Goal: Answer question/provide support: Share knowledge or assist other users

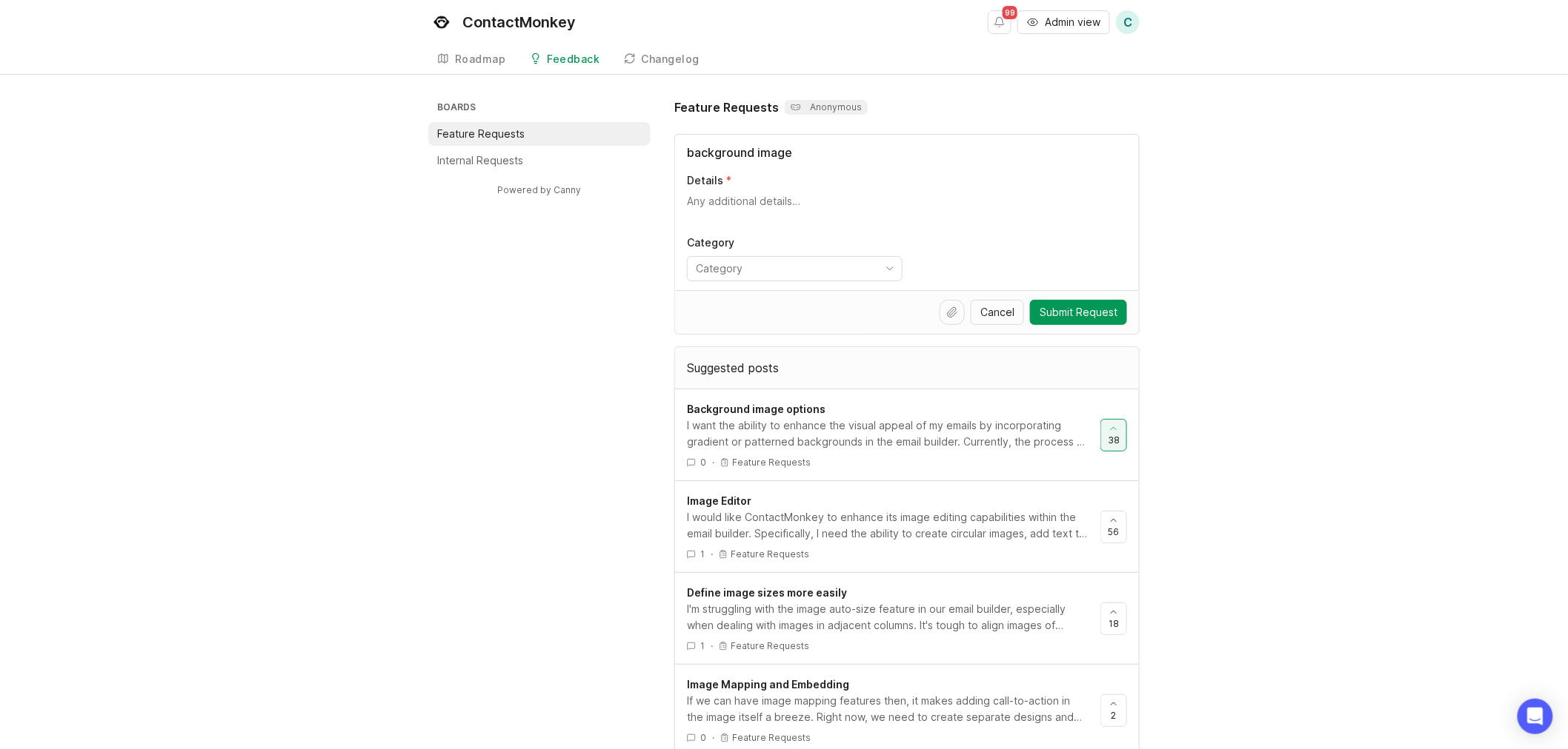
type input "background image"
click at [955, 432] on div "I want the ability to enhance the visual appeal of my emails by incorporating g…" at bounding box center [888, 434] width 402 height 33
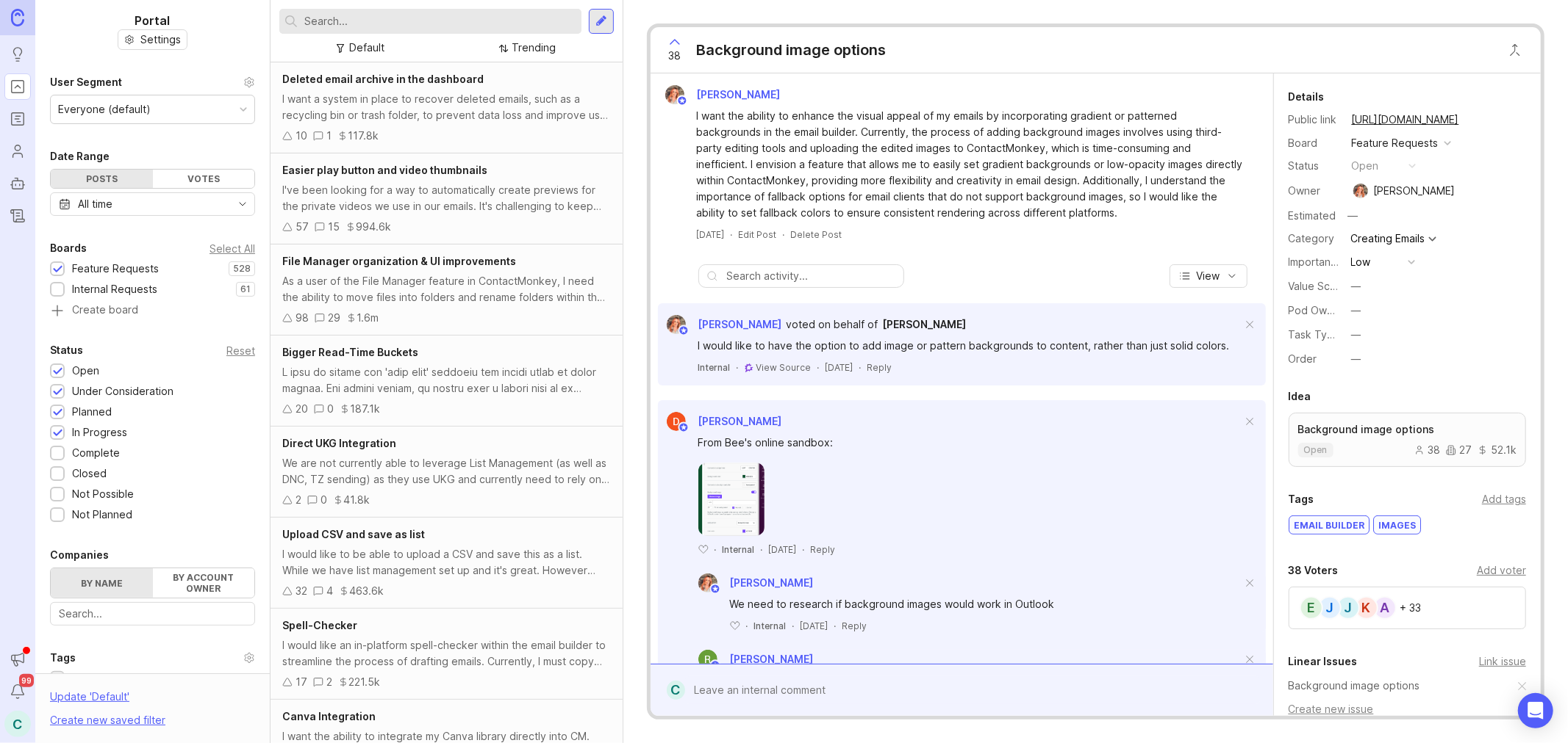
click at [1488, 567] on div "Add voter" at bounding box center [1501, 570] width 49 height 16
click at [1362, 600] on input "[PERSON_NAME]" at bounding box center [1407, 601] width 219 height 16
type input "[PERSON_NAME]"
